Goal: Task Accomplishment & Management: Complete application form

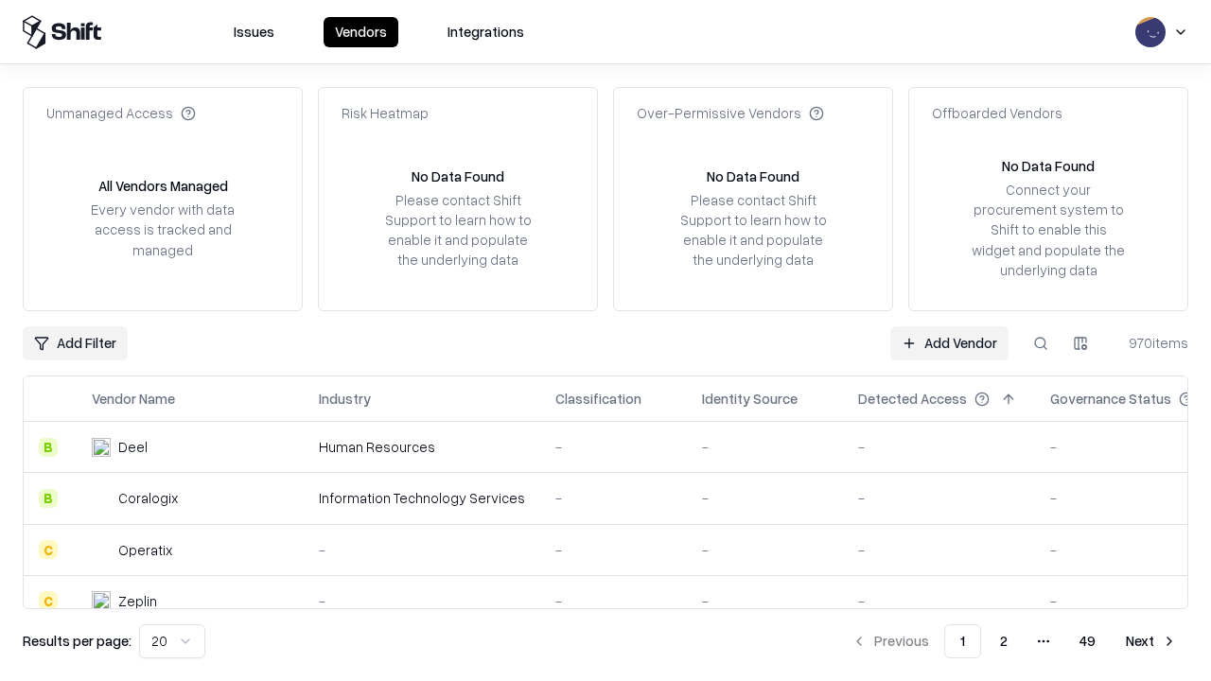
click at [949, 342] on link "Add Vendor" at bounding box center [949, 343] width 118 height 34
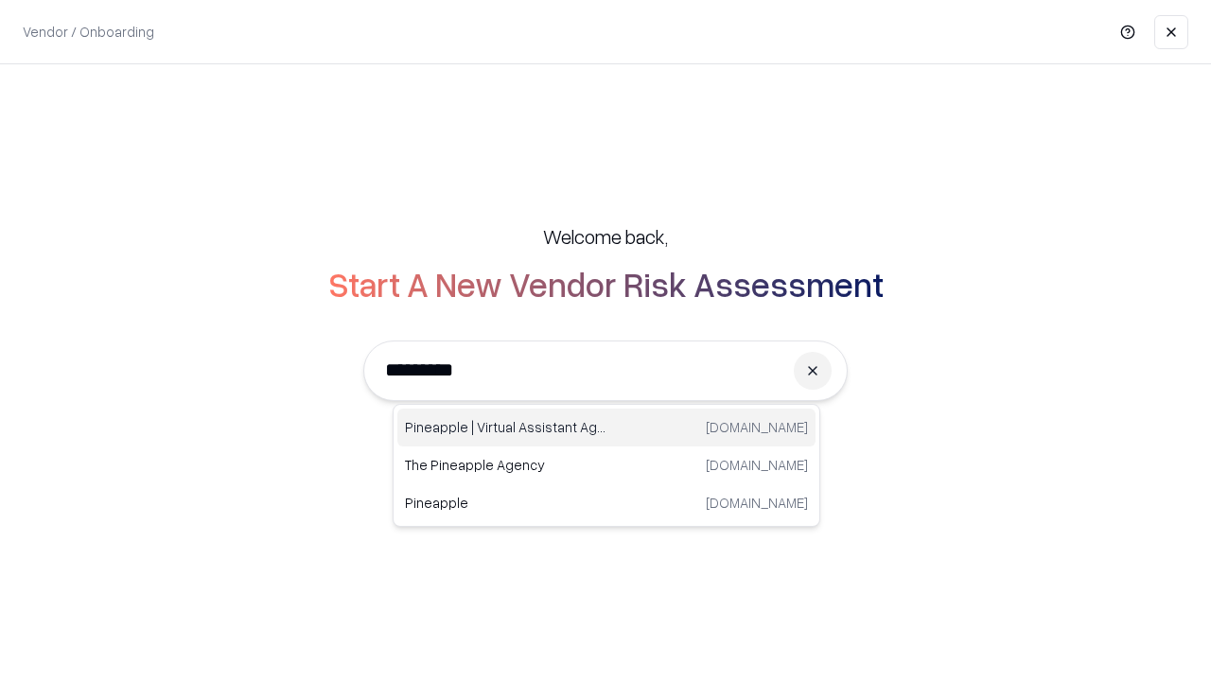
click at [606, 428] on div "Pineapple | Virtual Assistant Agency [DOMAIN_NAME]" at bounding box center [606, 428] width 418 height 38
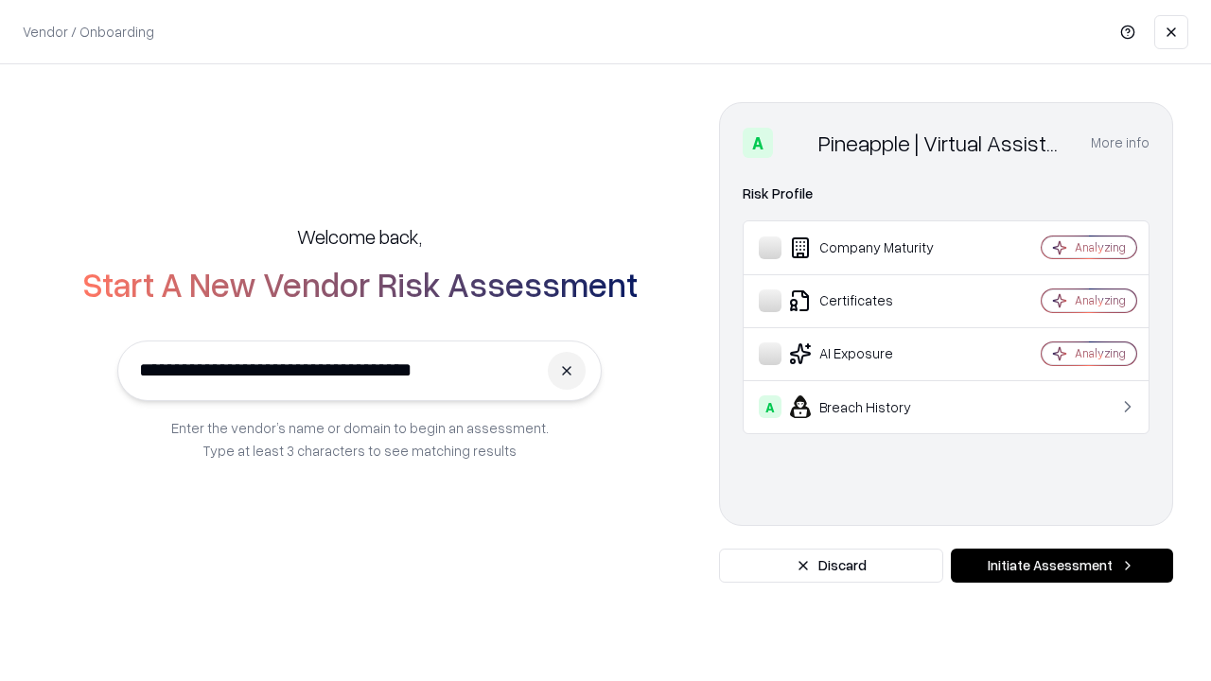
type input "**********"
click at [1061, 566] on button "Initiate Assessment" at bounding box center [1062, 566] width 222 height 34
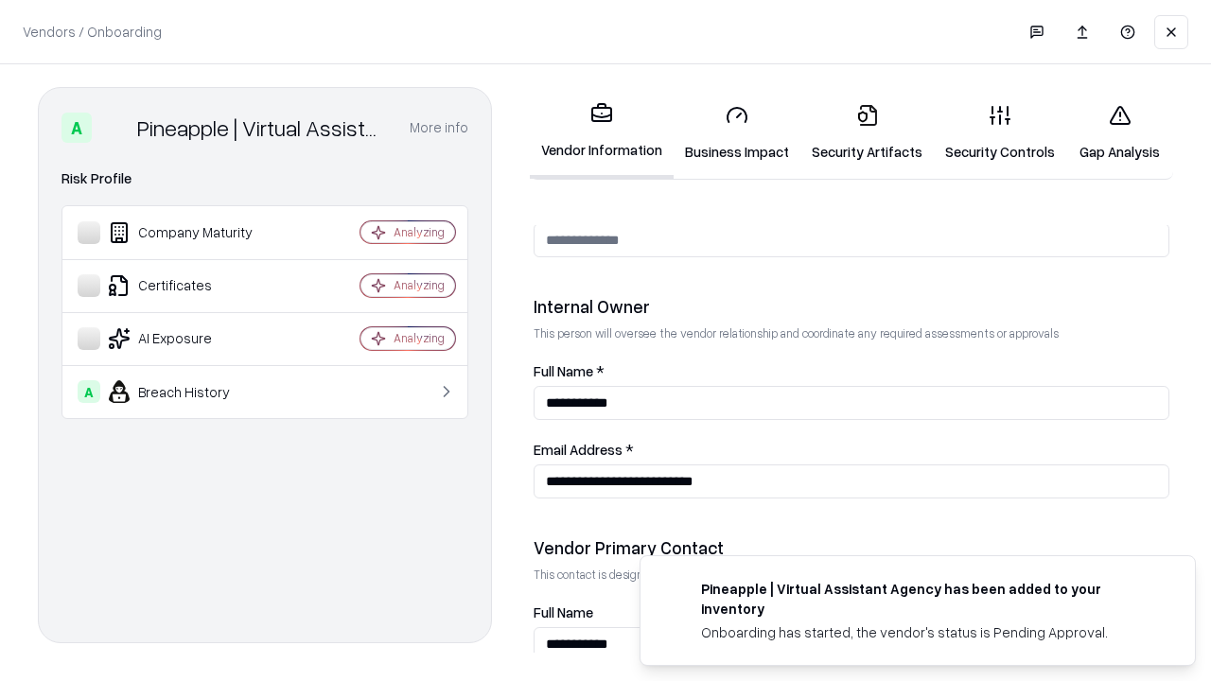
scroll to position [980, 0]
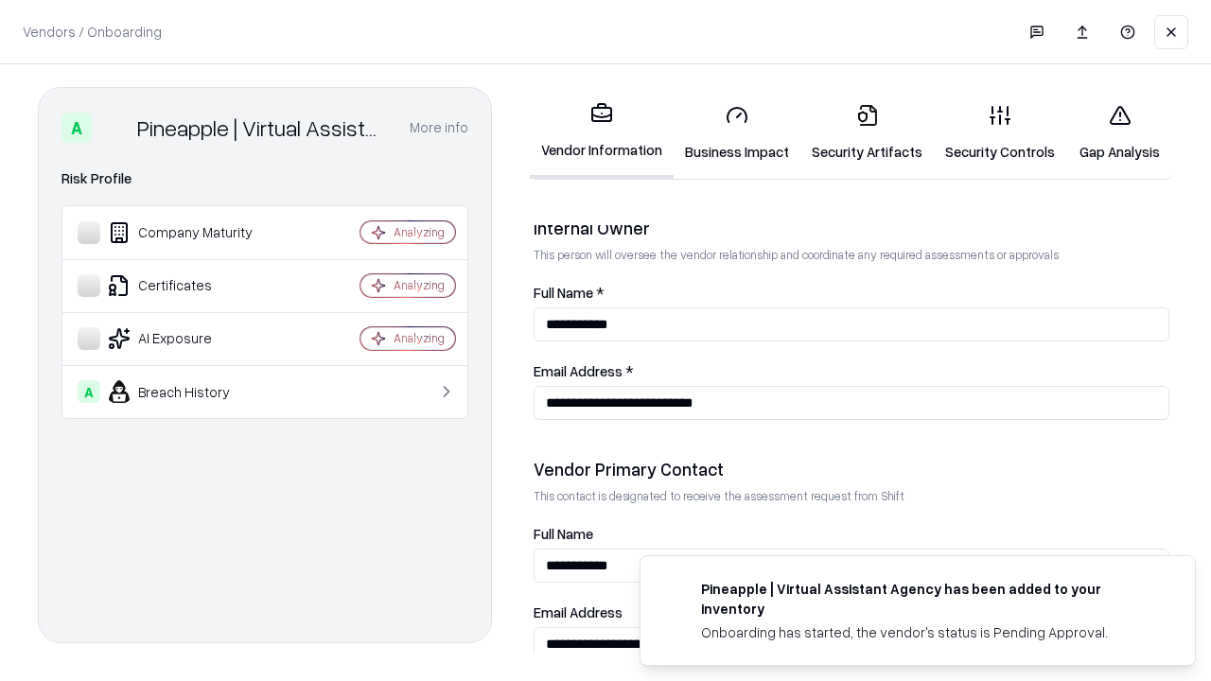
click at [867, 132] on link "Security Artifacts" at bounding box center [866, 133] width 133 height 88
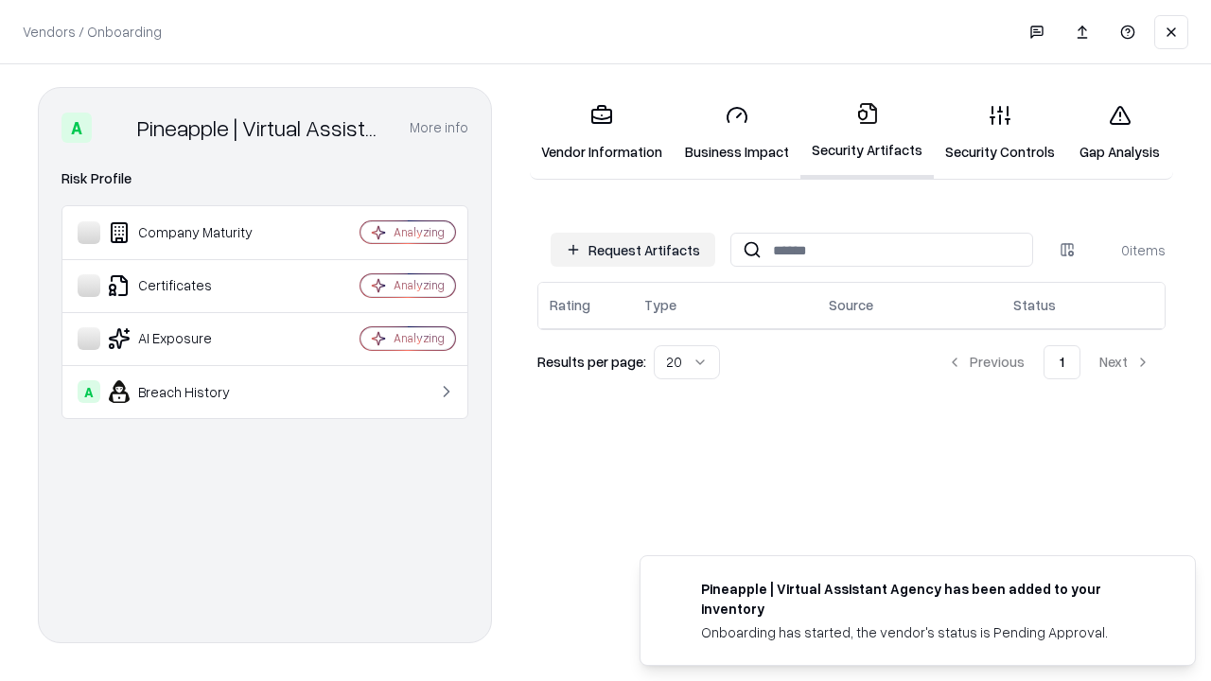
click at [633, 250] on button "Request Artifacts" at bounding box center [633, 250] width 165 height 34
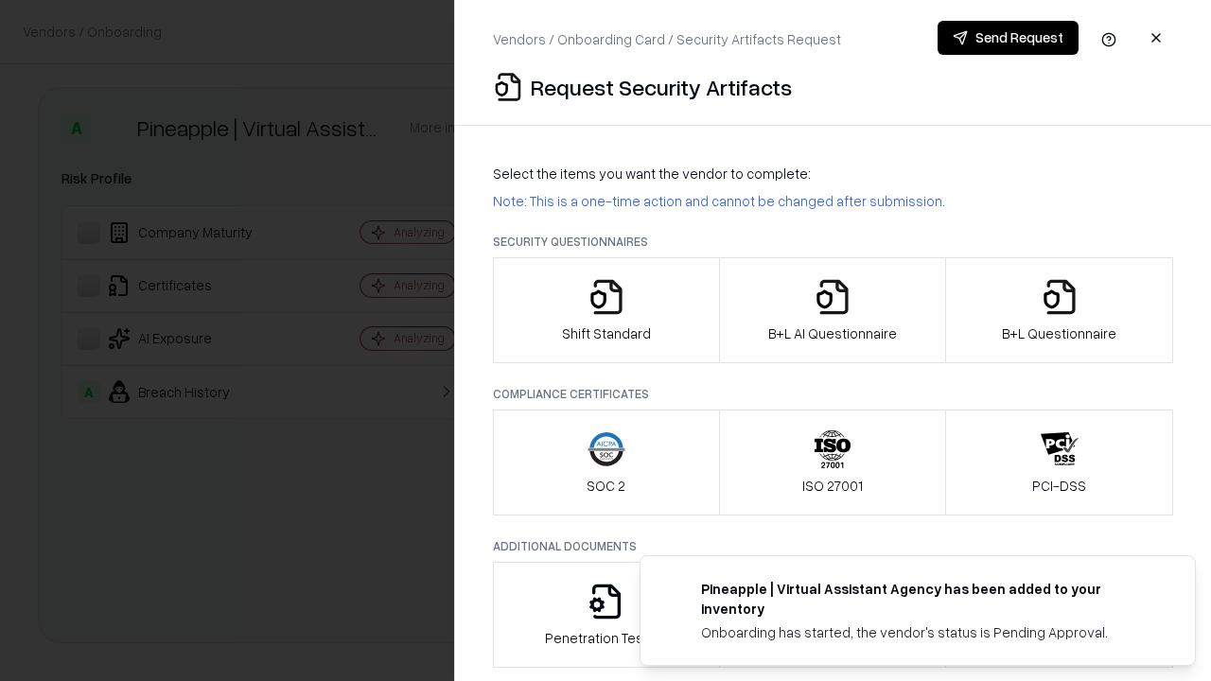
click at [1059, 310] on icon "button" at bounding box center [1060, 297] width 38 height 38
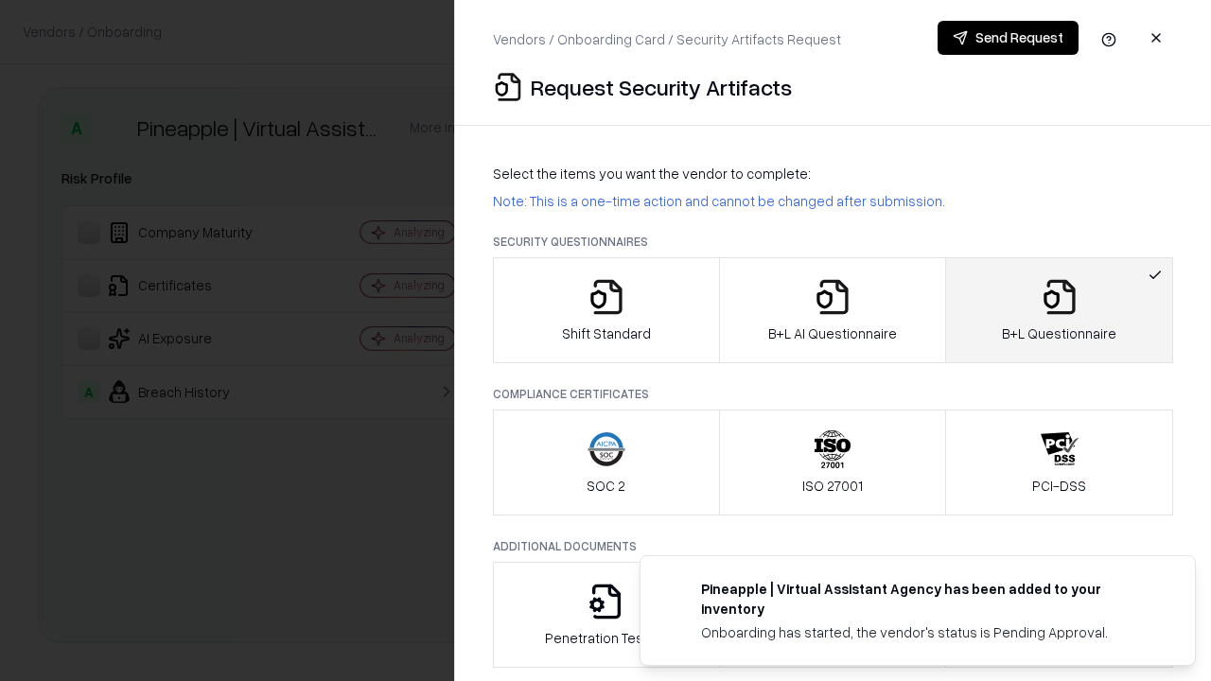
click at [832, 310] on icon "button" at bounding box center [833, 297] width 38 height 38
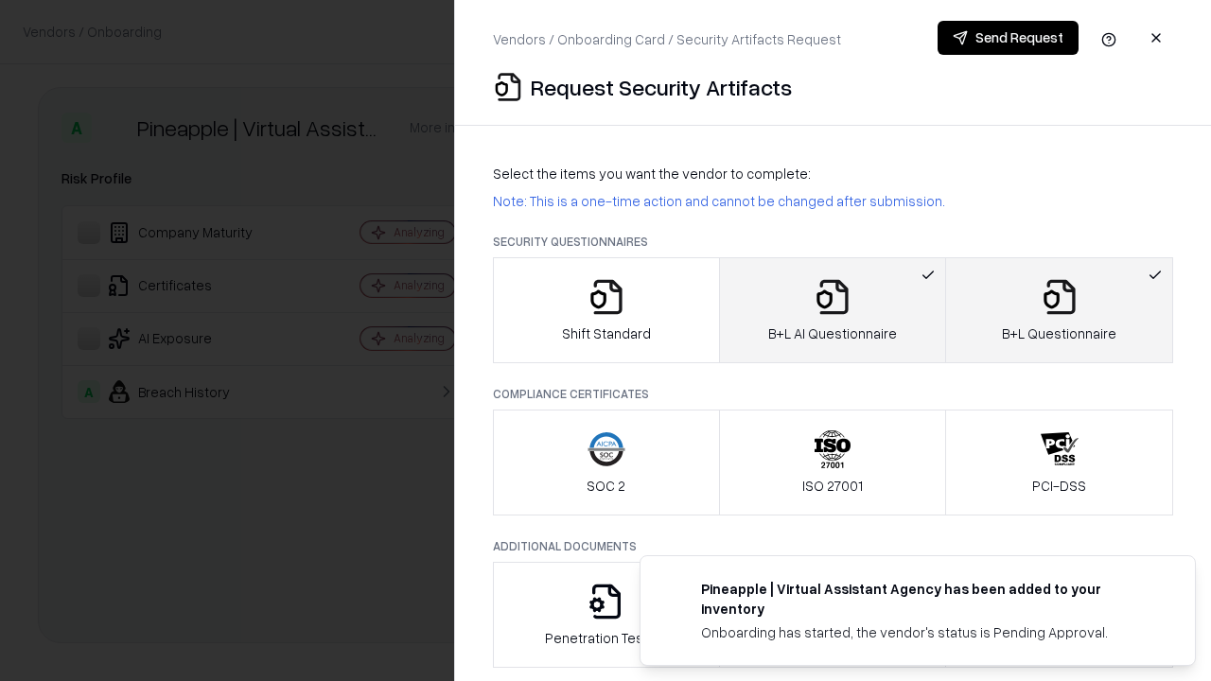
click at [1008, 38] on button "Send Request" at bounding box center [1008, 38] width 141 height 34
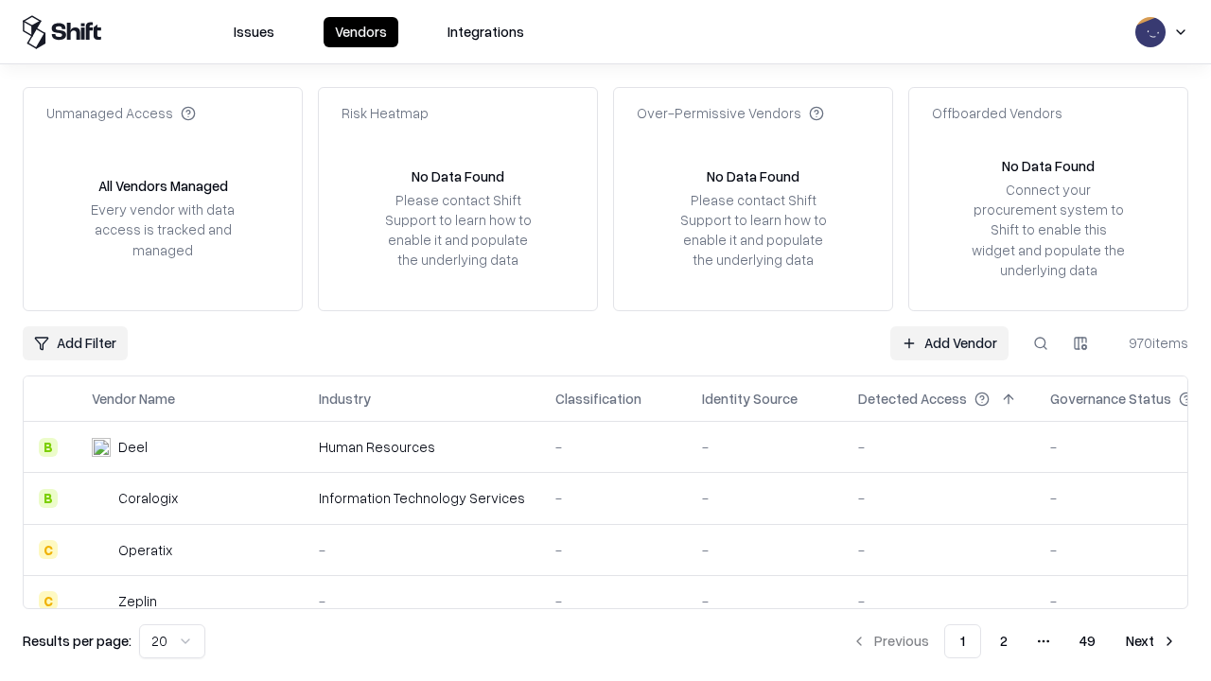
click at [1041, 342] on button at bounding box center [1041, 343] width 34 height 34
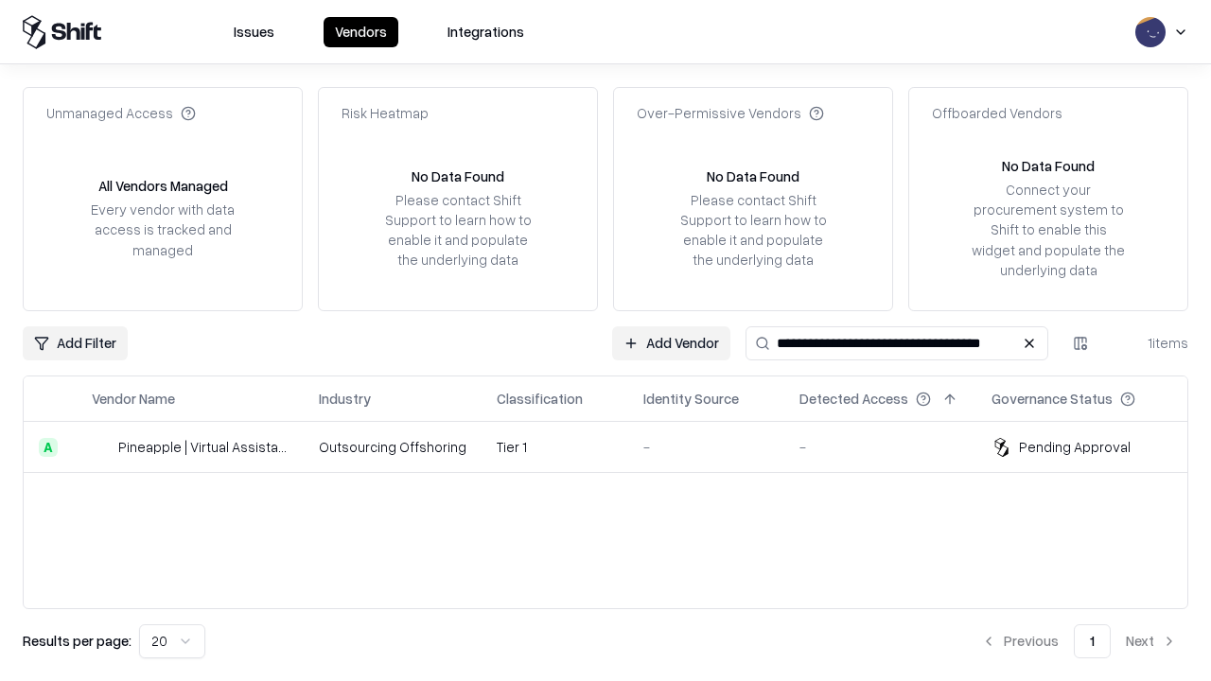
type input "**********"
click at [617, 447] on td "Tier 1" at bounding box center [555, 447] width 147 height 51
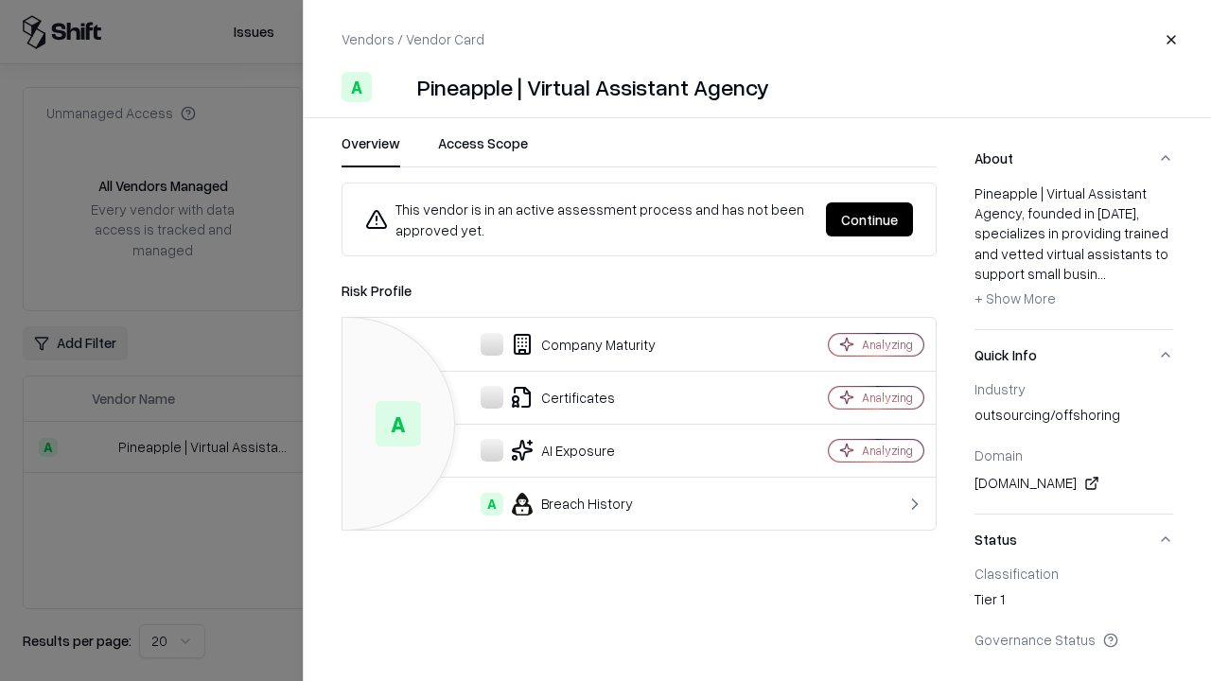
click at [869, 219] on button "Continue" at bounding box center [869, 219] width 87 height 34
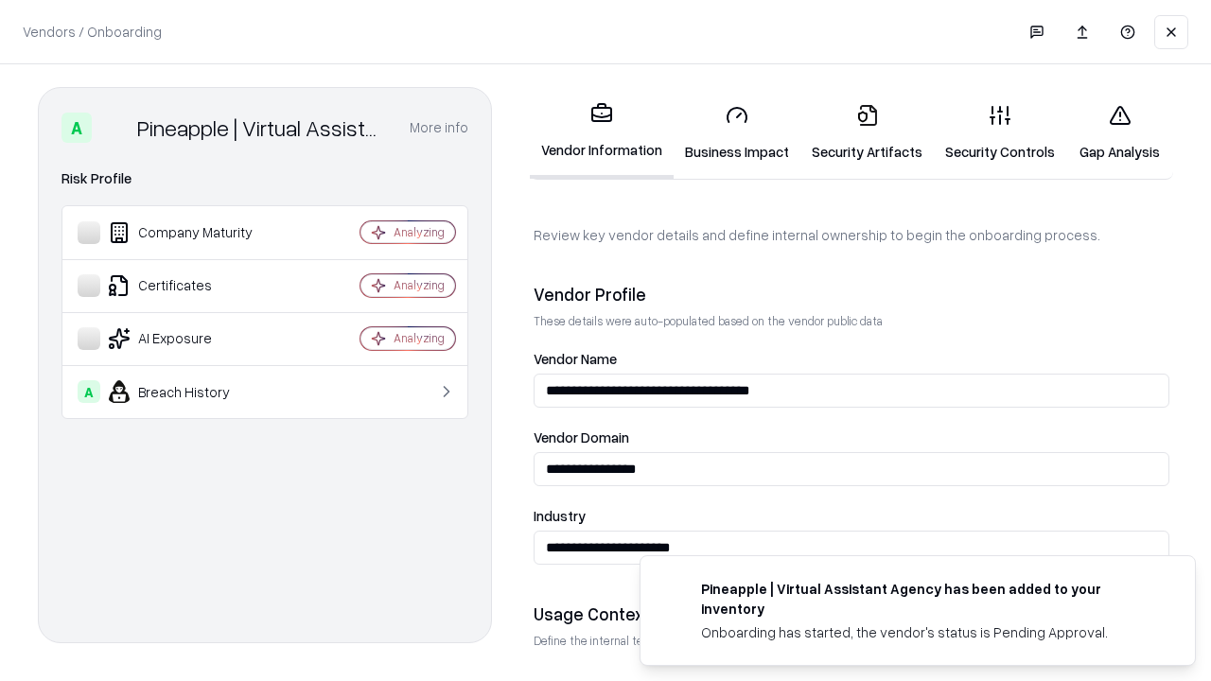
click at [867, 132] on link "Security Artifacts" at bounding box center [866, 133] width 133 height 88
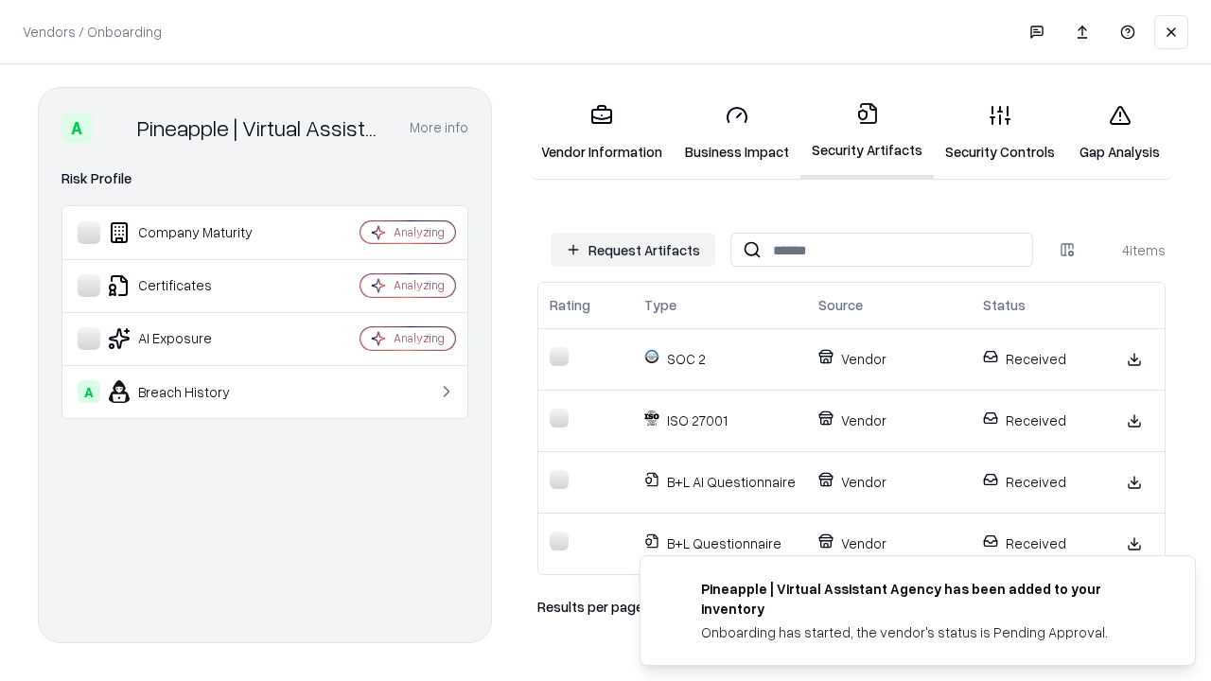
click at [1119, 132] on link "Gap Analysis" at bounding box center [1119, 133] width 107 height 88
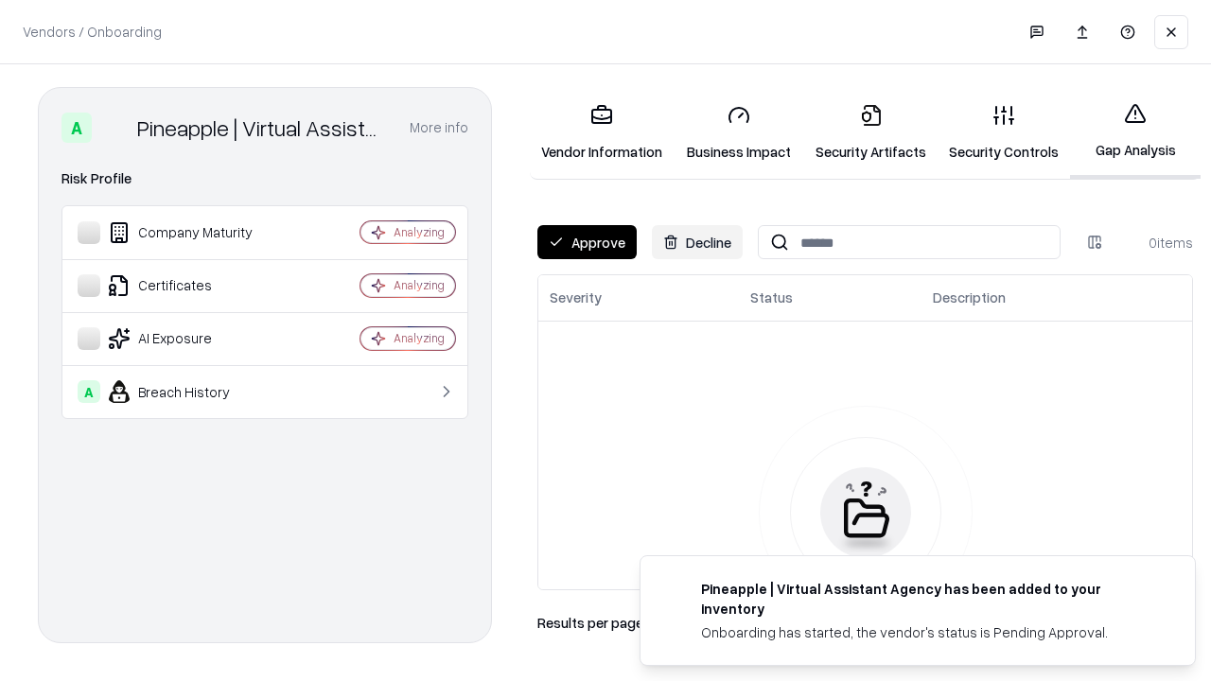
click at [587, 242] on button "Approve" at bounding box center [586, 242] width 99 height 34
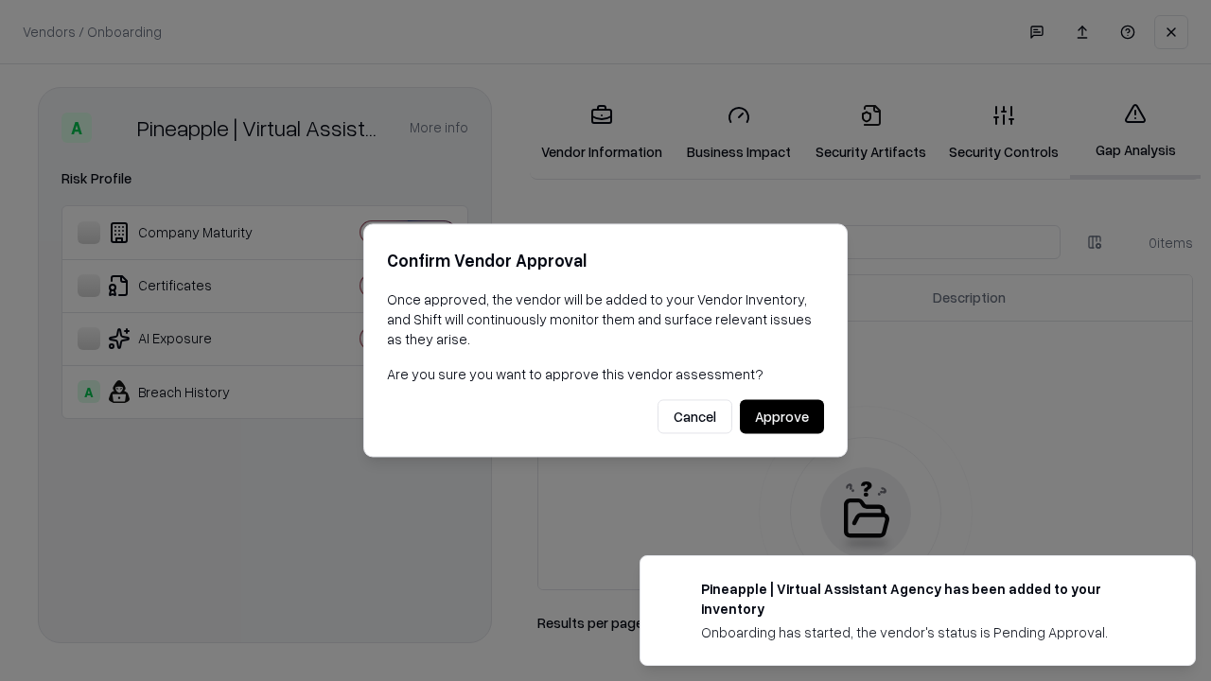
click at [781, 416] on button "Approve" at bounding box center [782, 417] width 84 height 34
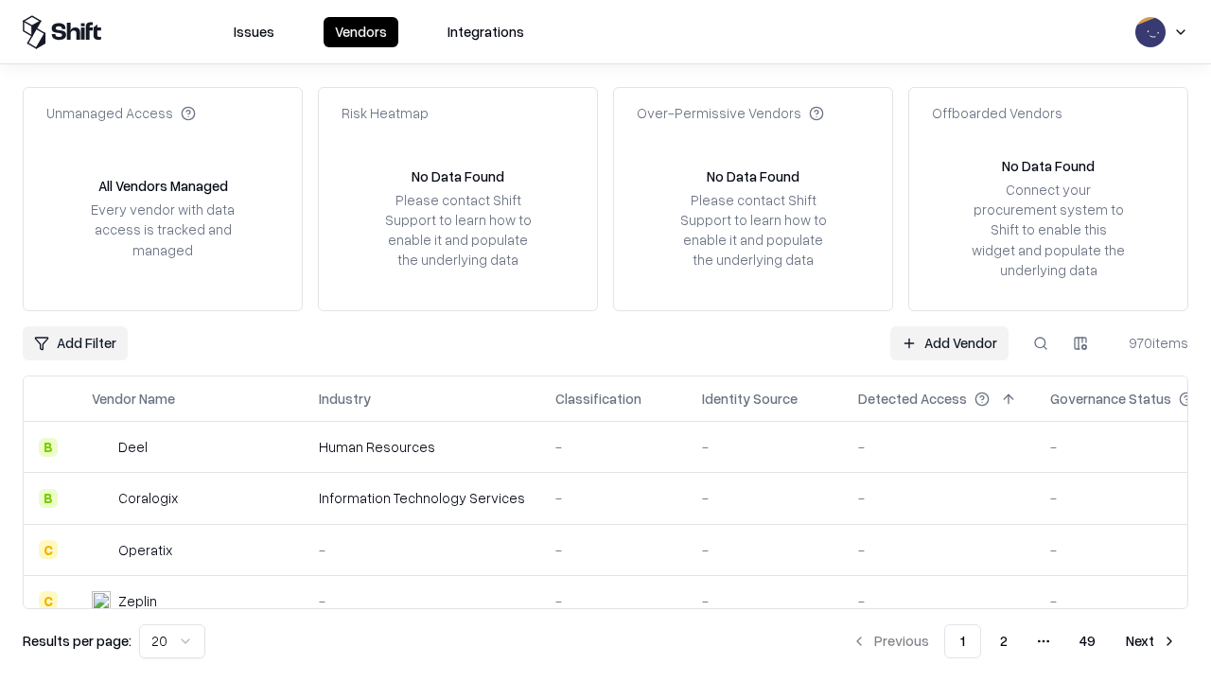
type input "**********"
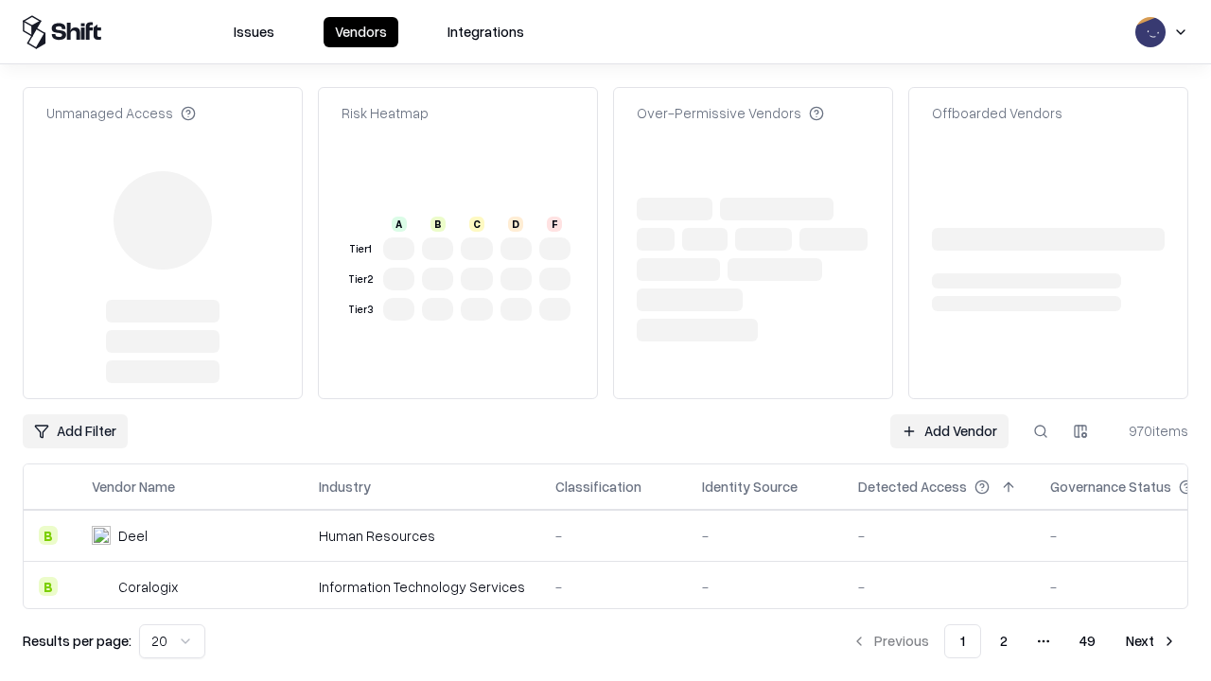
click at [949, 431] on link "Add Vendor" at bounding box center [949, 431] width 118 height 34
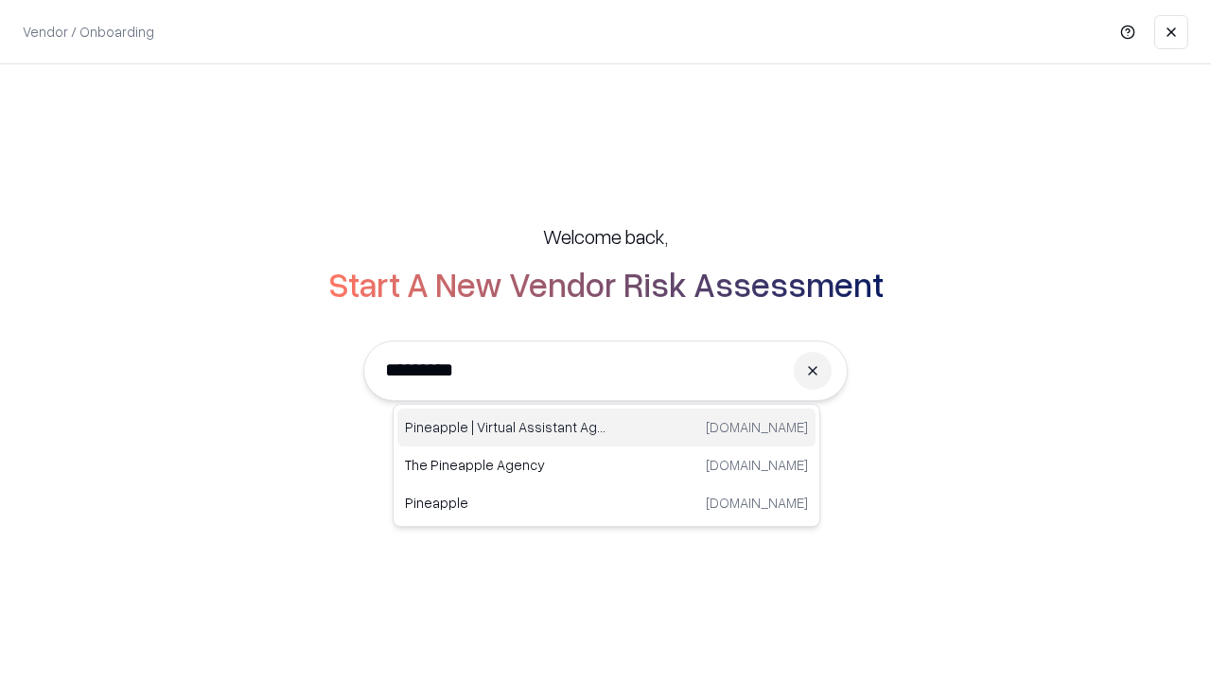
click at [606, 428] on div "Pineapple | Virtual Assistant Agency [DOMAIN_NAME]" at bounding box center [606, 428] width 418 height 38
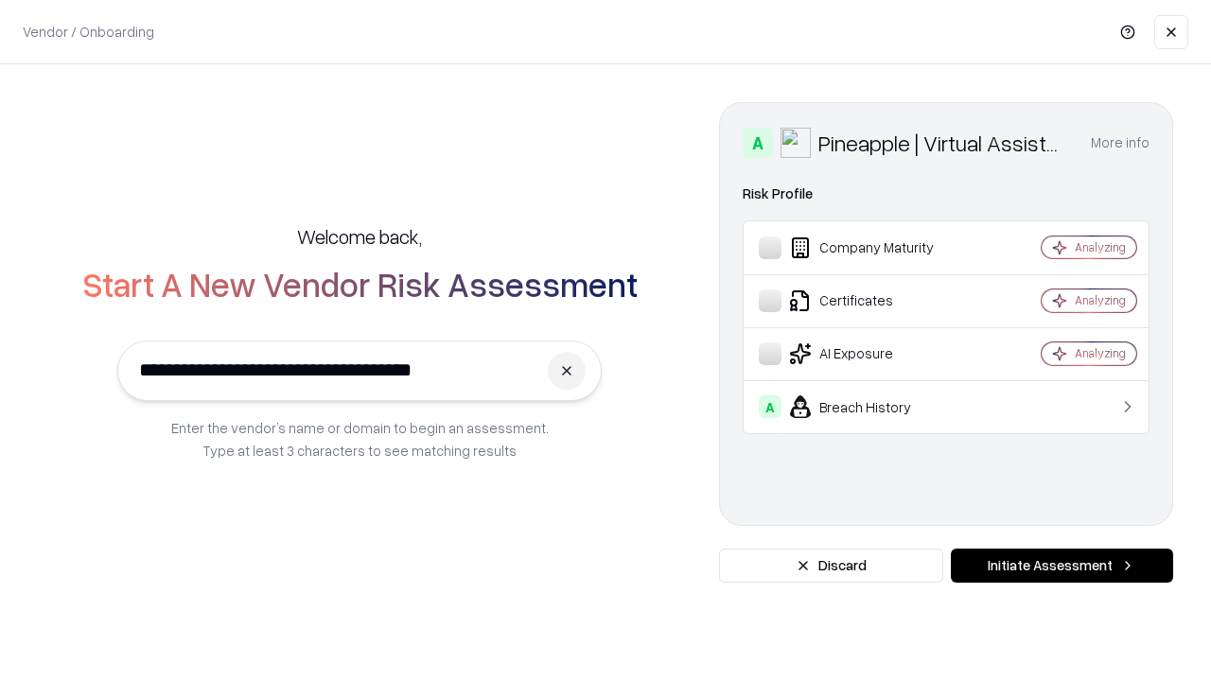
type input "**********"
click at [1061, 566] on button "Initiate Assessment" at bounding box center [1062, 566] width 222 height 34
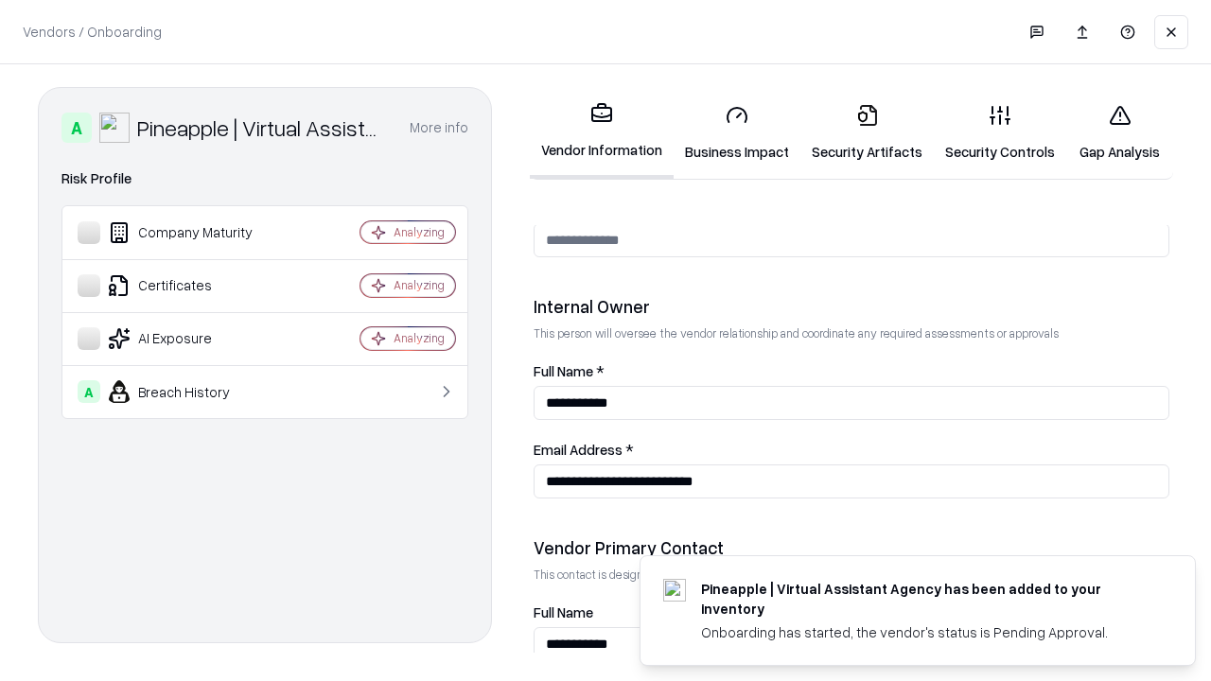
scroll to position [980, 0]
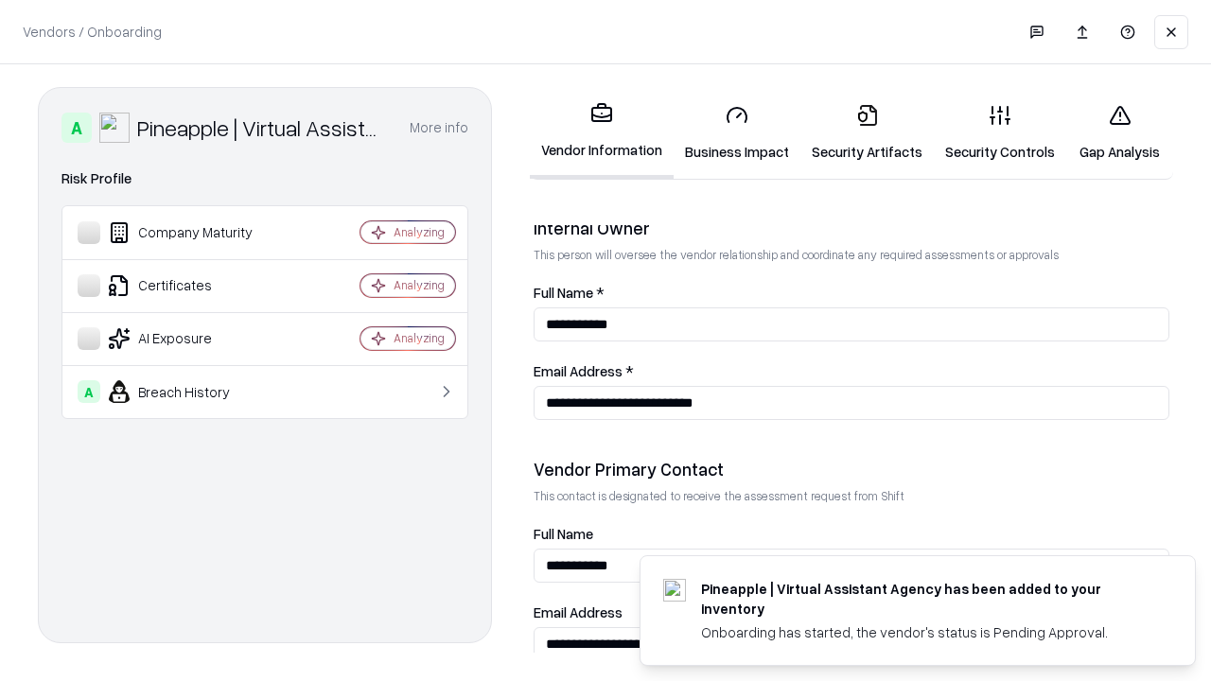
click at [1119, 132] on link "Gap Analysis" at bounding box center [1119, 133] width 107 height 88
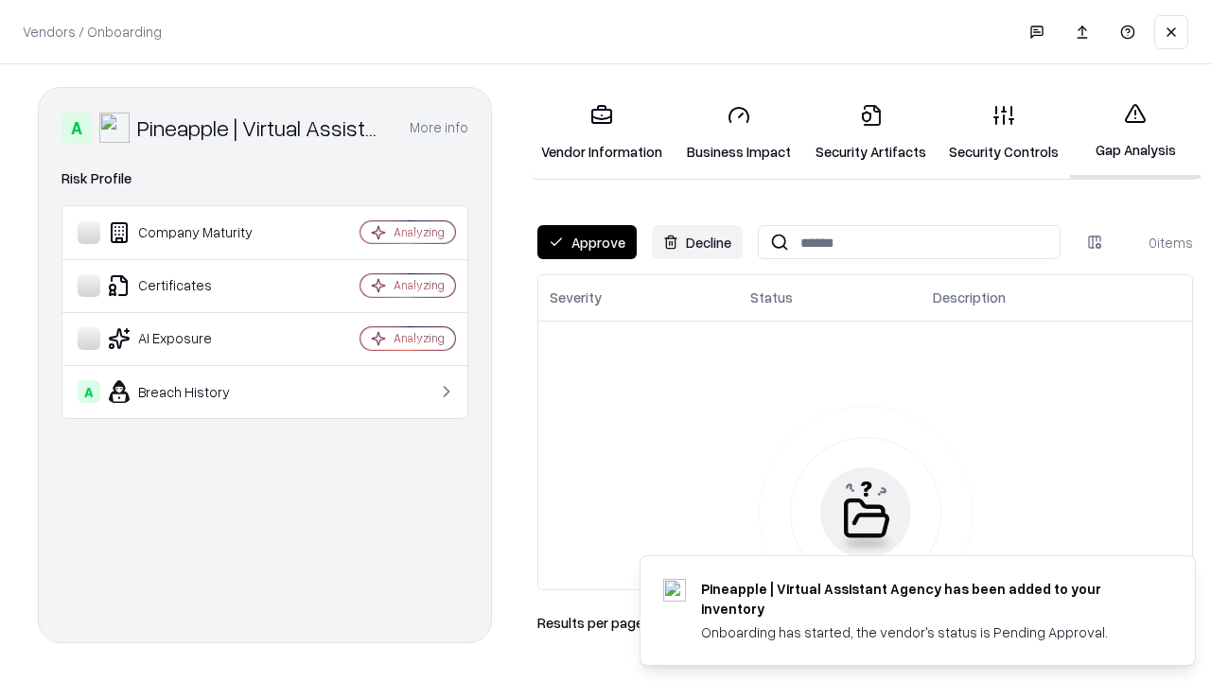
click at [587, 242] on button "Approve" at bounding box center [586, 242] width 99 height 34
